Goal: Task Accomplishment & Management: Manage account settings

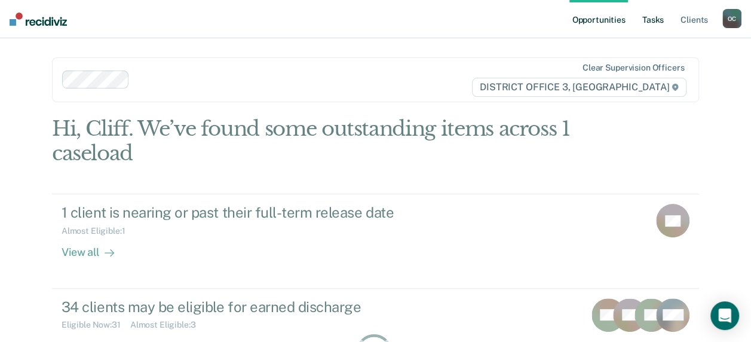
click at [662, 22] on link "Tasks" at bounding box center [653, 19] width 26 height 38
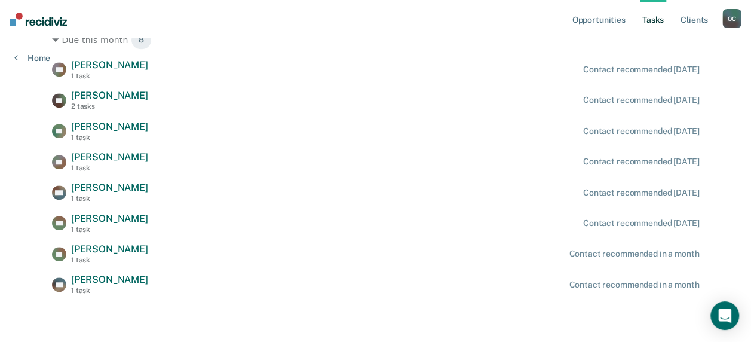
scroll to position [356, 0]
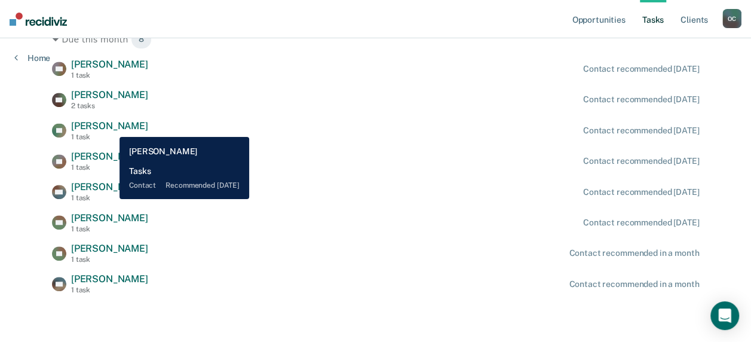
click at [111, 128] on span "[PERSON_NAME]" at bounding box center [109, 125] width 77 height 11
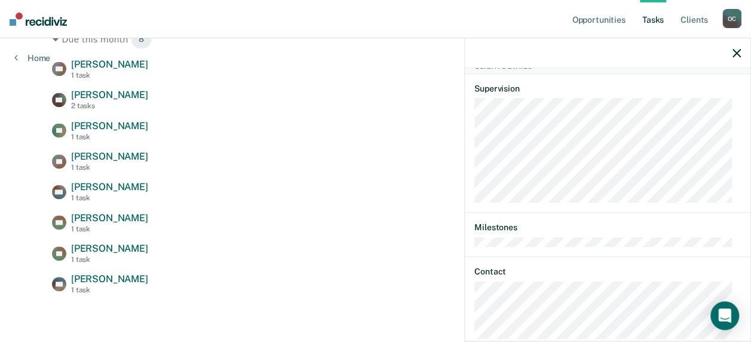
scroll to position [176, 0]
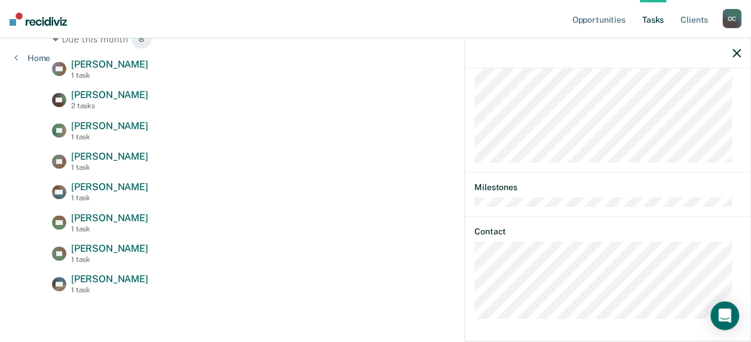
click at [735, 55] on icon "button" at bounding box center [737, 53] width 8 height 8
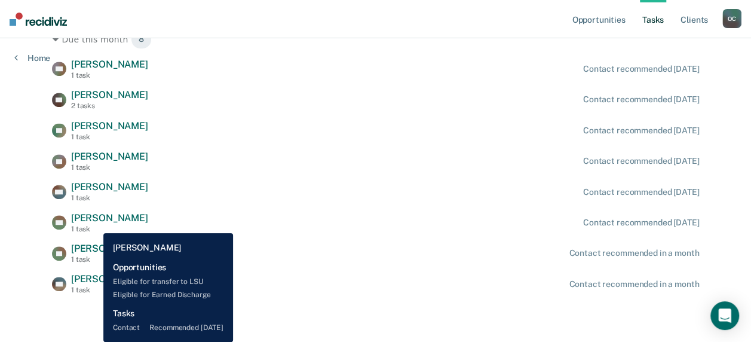
click at [94, 225] on div "1 task" at bounding box center [109, 229] width 77 height 8
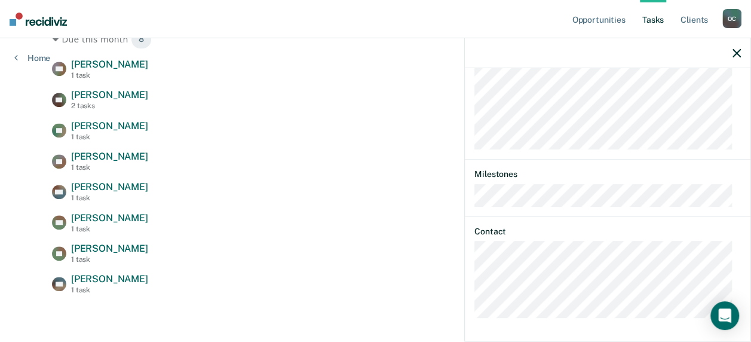
scroll to position [501, 0]
drag, startPoint x: 733, startPoint y: 50, endPoint x: 705, endPoint y: 61, distance: 30.1
click at [733, 50] on icon "button" at bounding box center [737, 53] width 8 height 8
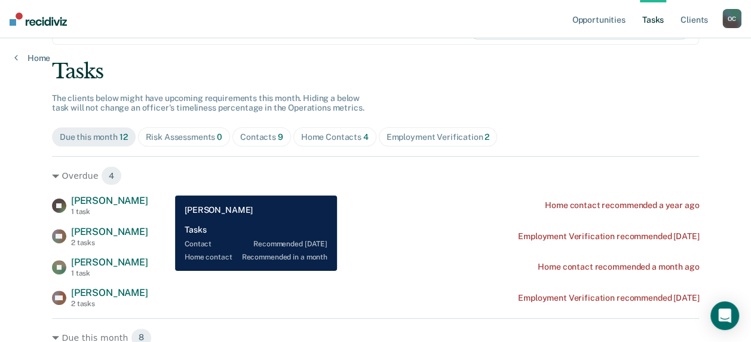
scroll to position [57, 0]
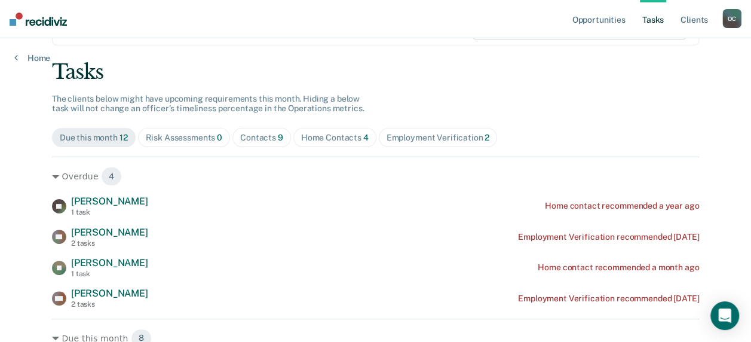
click at [339, 136] on div "Home Contacts 4" at bounding box center [335, 138] width 68 height 10
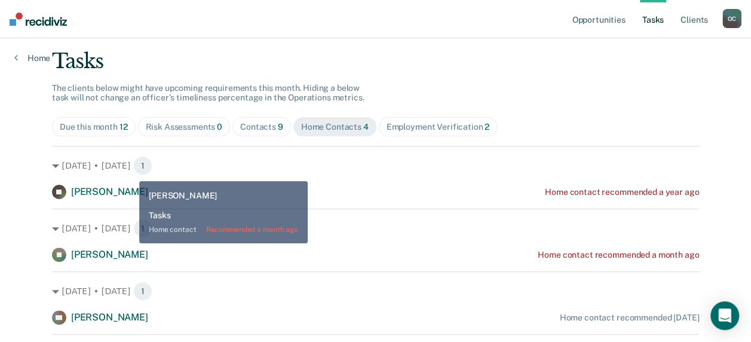
scroll to position [0, 0]
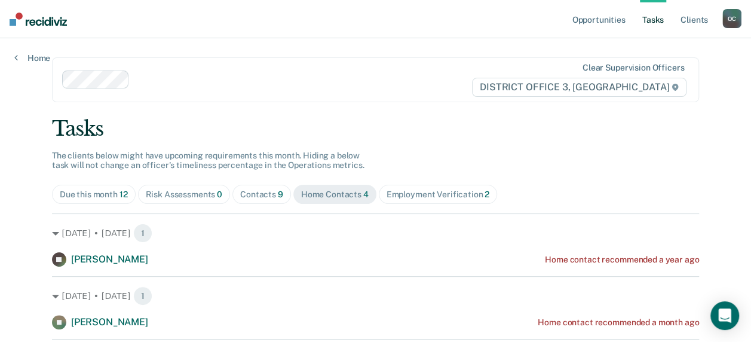
click at [105, 192] on div "Due this month 12" at bounding box center [94, 194] width 68 height 10
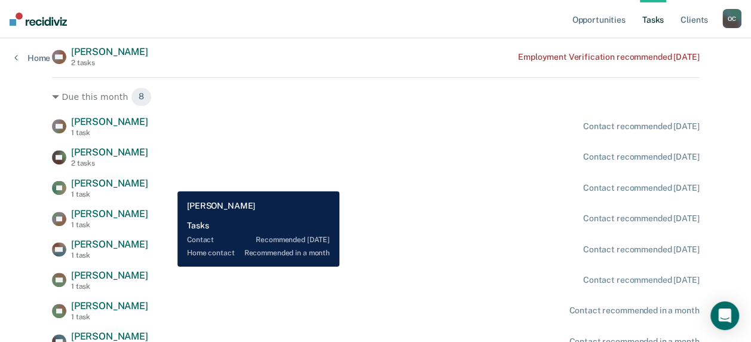
scroll to position [299, 0]
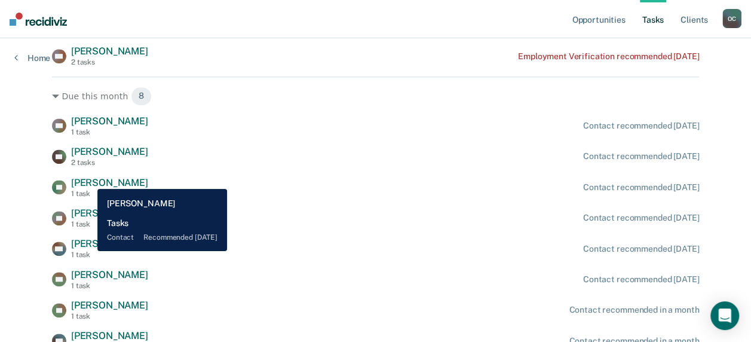
click at [88, 180] on span "[PERSON_NAME]" at bounding box center [109, 182] width 77 height 11
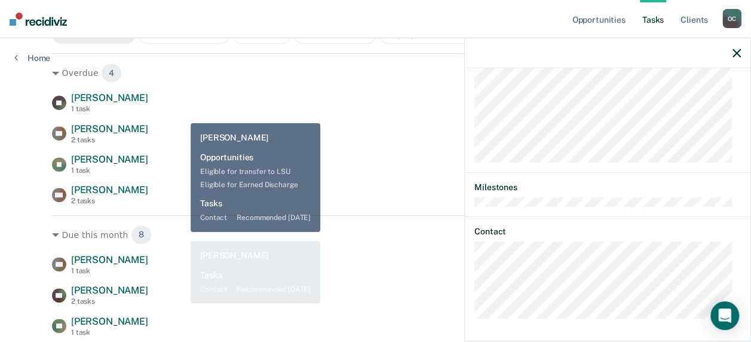
scroll to position [0, 0]
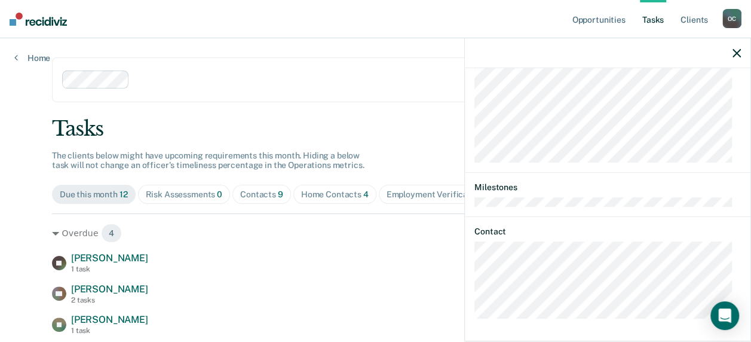
click at [731, 51] on div at bounding box center [608, 53] width 286 height 30
click at [739, 54] on icon "button" at bounding box center [737, 53] width 8 height 8
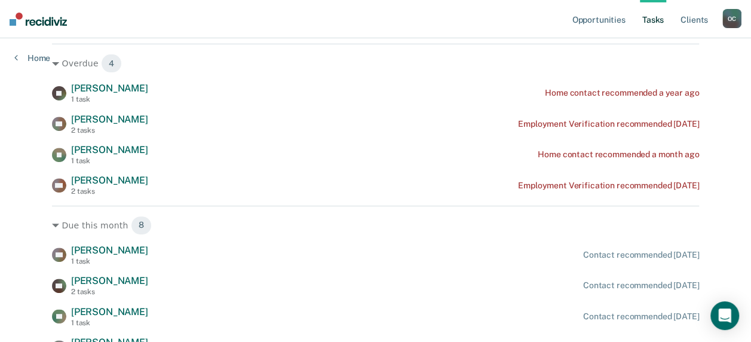
scroll to position [173, 0]
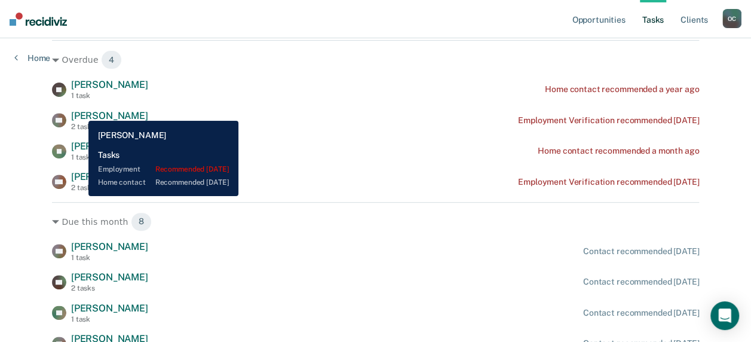
click at [79, 112] on span "[PERSON_NAME]" at bounding box center [109, 115] width 77 height 11
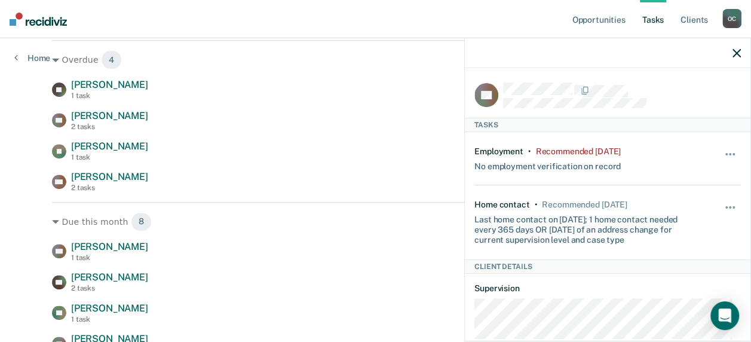
click at [737, 57] on div at bounding box center [608, 53] width 286 height 30
click at [737, 53] on icon "button" at bounding box center [737, 53] width 8 height 8
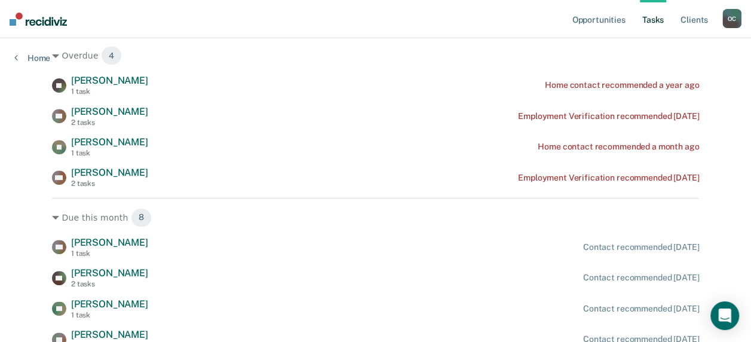
scroll to position [0, 0]
